Goal: Task Accomplishment & Management: Use online tool/utility

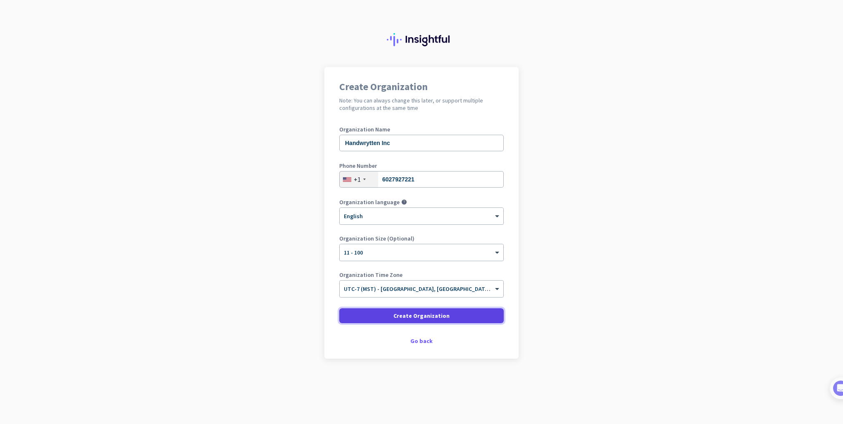
click at [451, 316] on span at bounding box center [421, 316] width 164 height 20
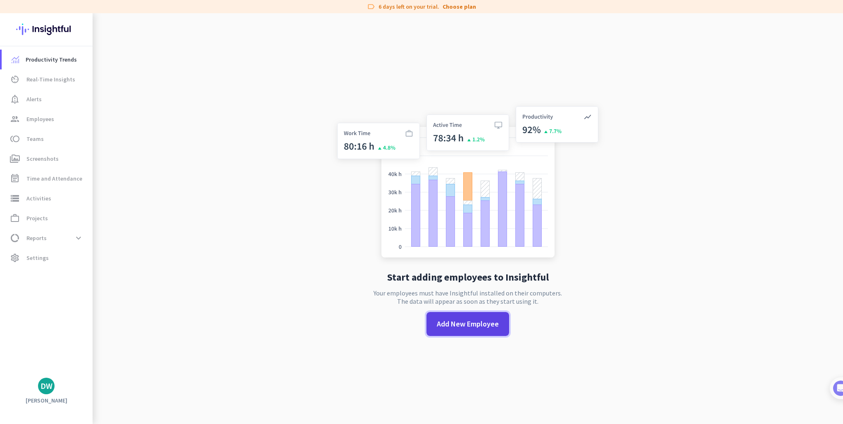
click at [466, 320] on span "Add New Employee" at bounding box center [468, 324] width 62 height 11
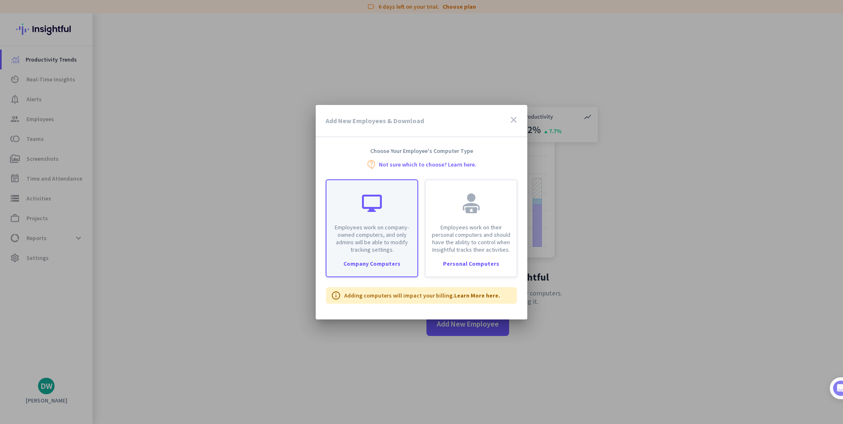
click at [355, 261] on div "Company Computers" at bounding box center [371, 264] width 91 height 6
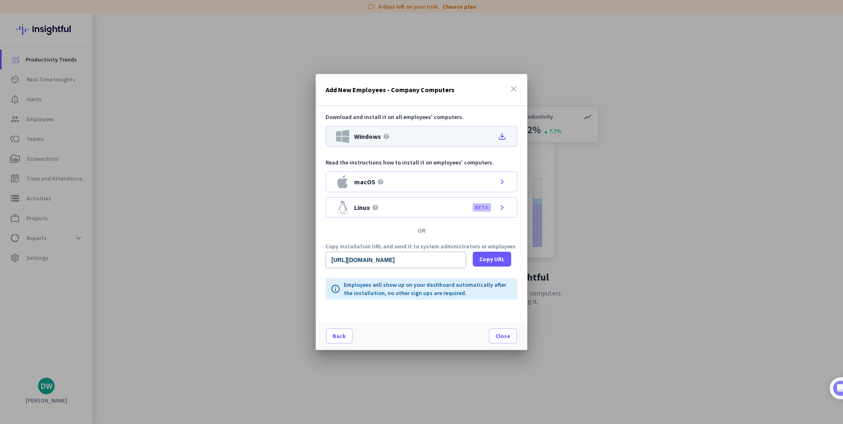
click at [357, 134] on span "Windows" at bounding box center [367, 136] width 27 height 7
click at [492, 257] on span "Copy URL" at bounding box center [491, 259] width 25 height 8
click at [482, 259] on span "Copy URL" at bounding box center [491, 259] width 25 height 8
click at [340, 256] on input "https://app.insightful.io/#/installation/company?token=eyJhbGciOiJIUzI1NiIsInR5…" at bounding box center [396, 260] width 140 height 17
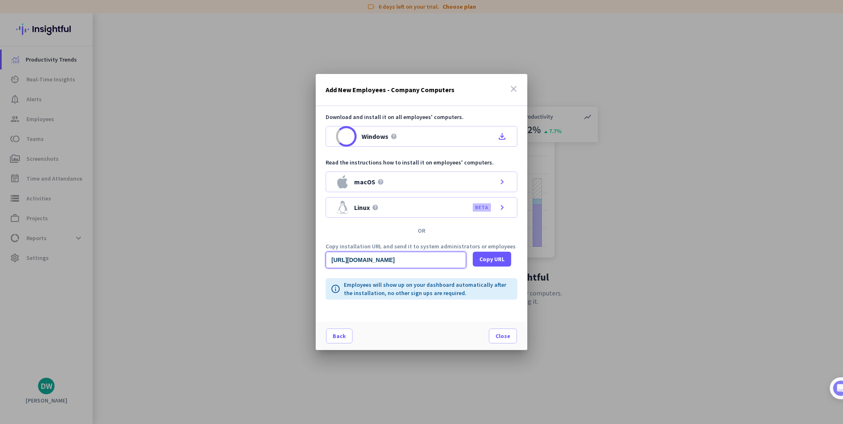
drag, startPoint x: 340, startPoint y: 259, endPoint x: 568, endPoint y: 257, distance: 228.1
click at [568, 257] on div "Add New Employees - Company Computers close Download and install it on all empl…" at bounding box center [421, 212] width 843 height 424
click at [432, 261] on input "https://app.insightful.io/#/installation/company?token=eyJhbGciOiJIUzI1NiIsInR5…" at bounding box center [396, 260] width 140 height 17
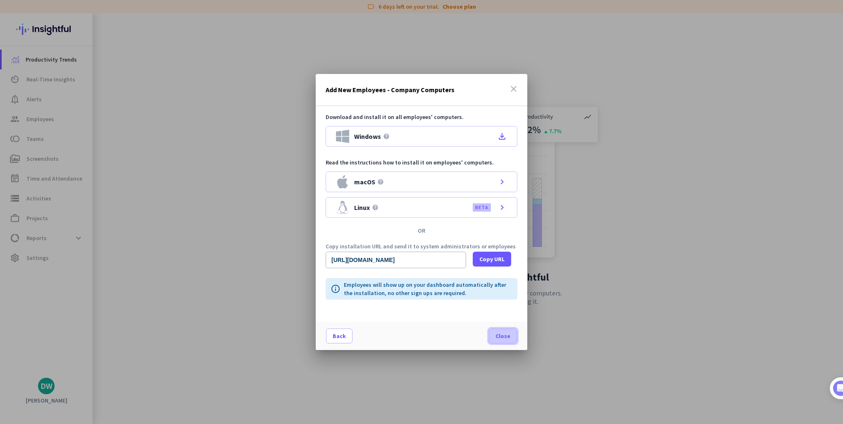
click at [514, 343] on span at bounding box center [502, 336] width 27 height 20
